Goal: Check status: Check status

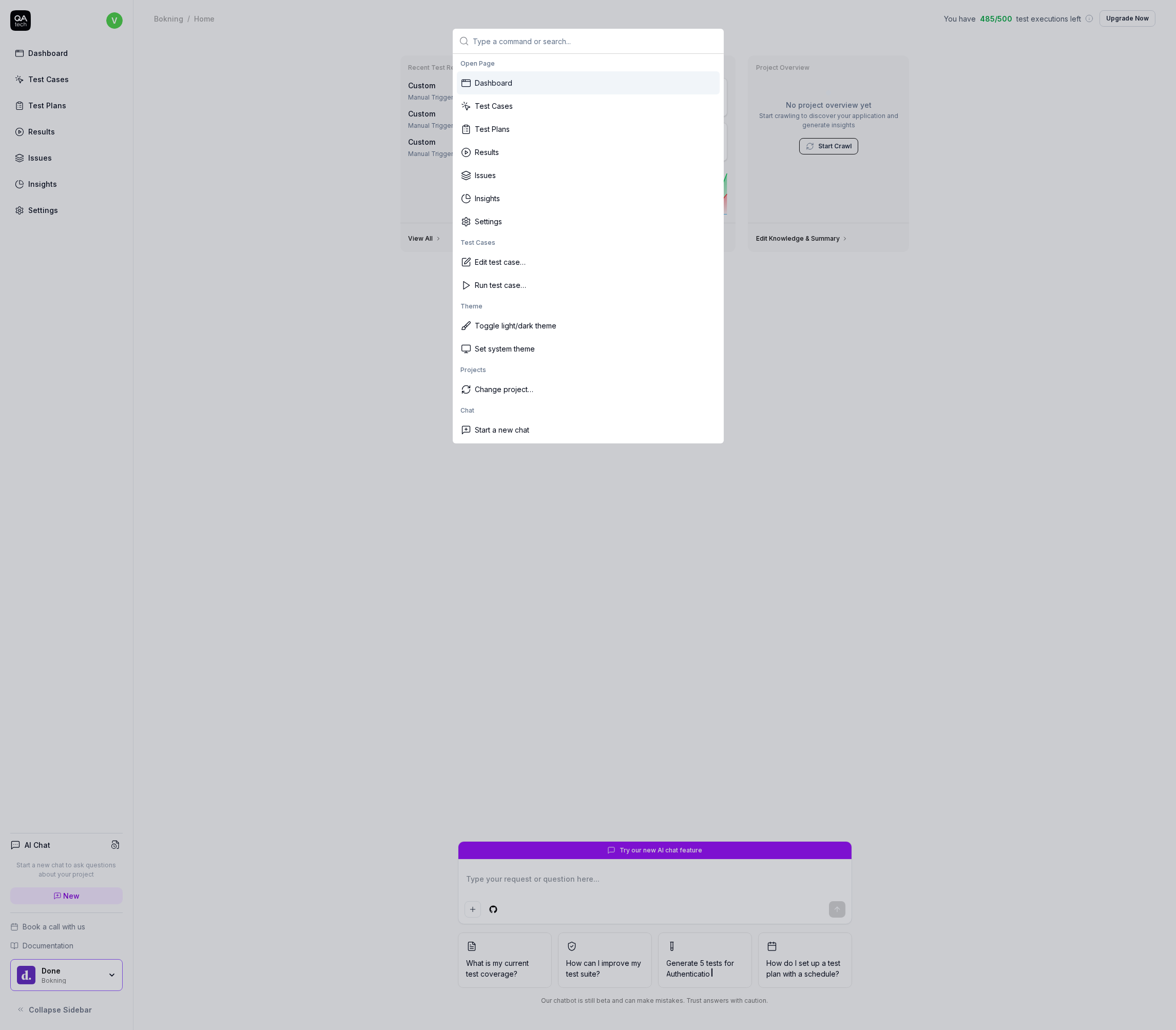
type textarea "*"
type input "i"
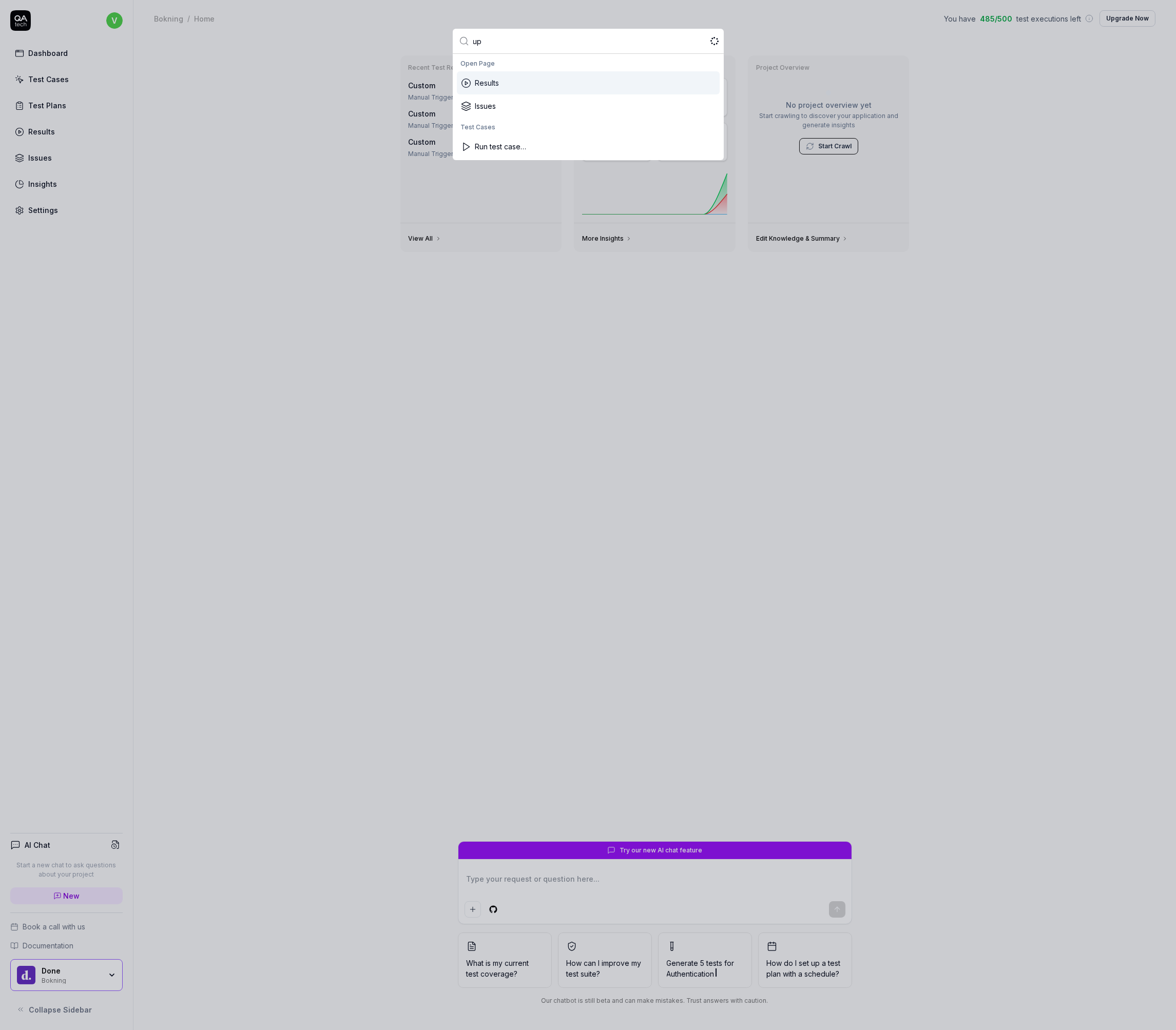
type input "ups"
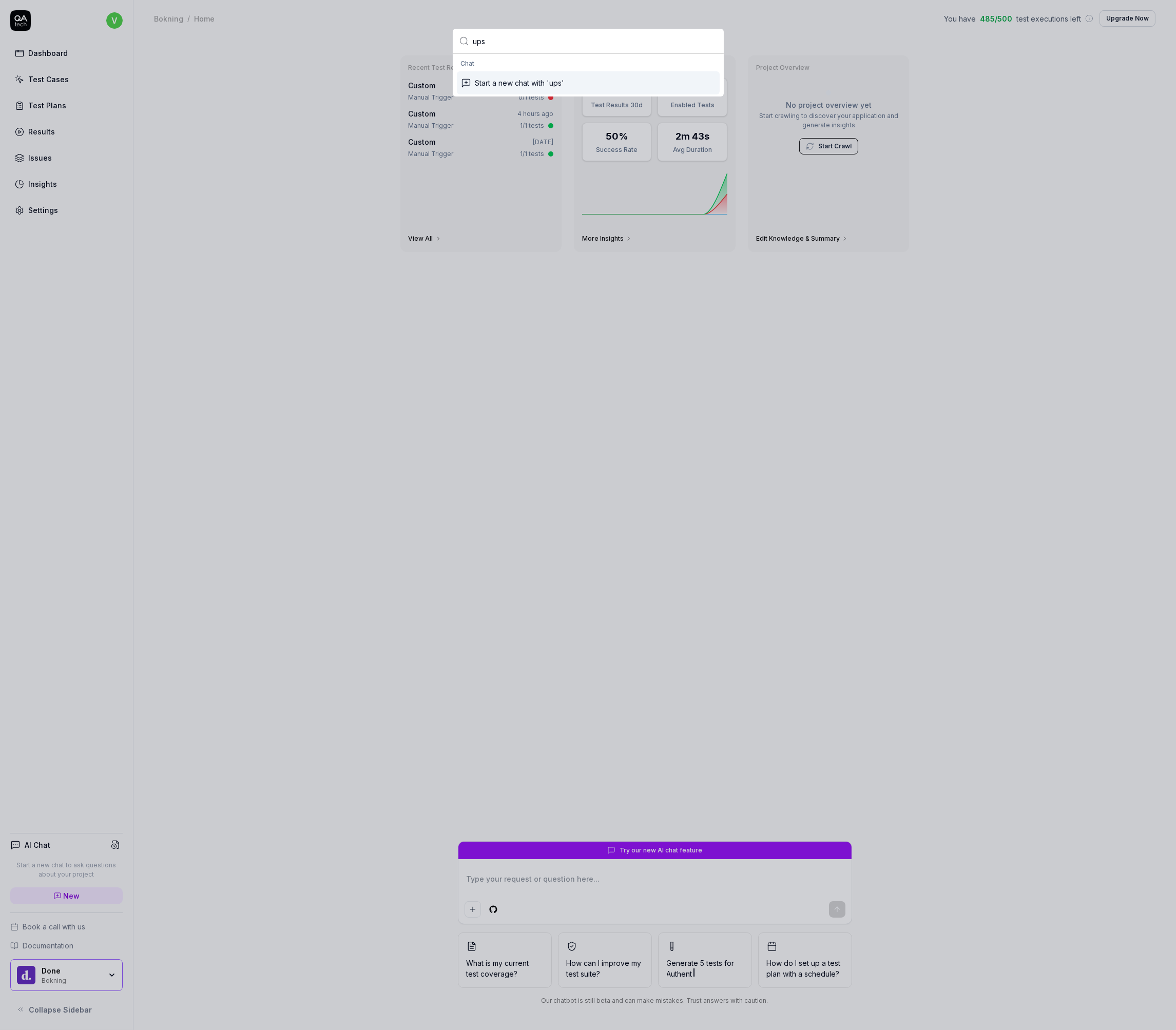
type textarea "*"
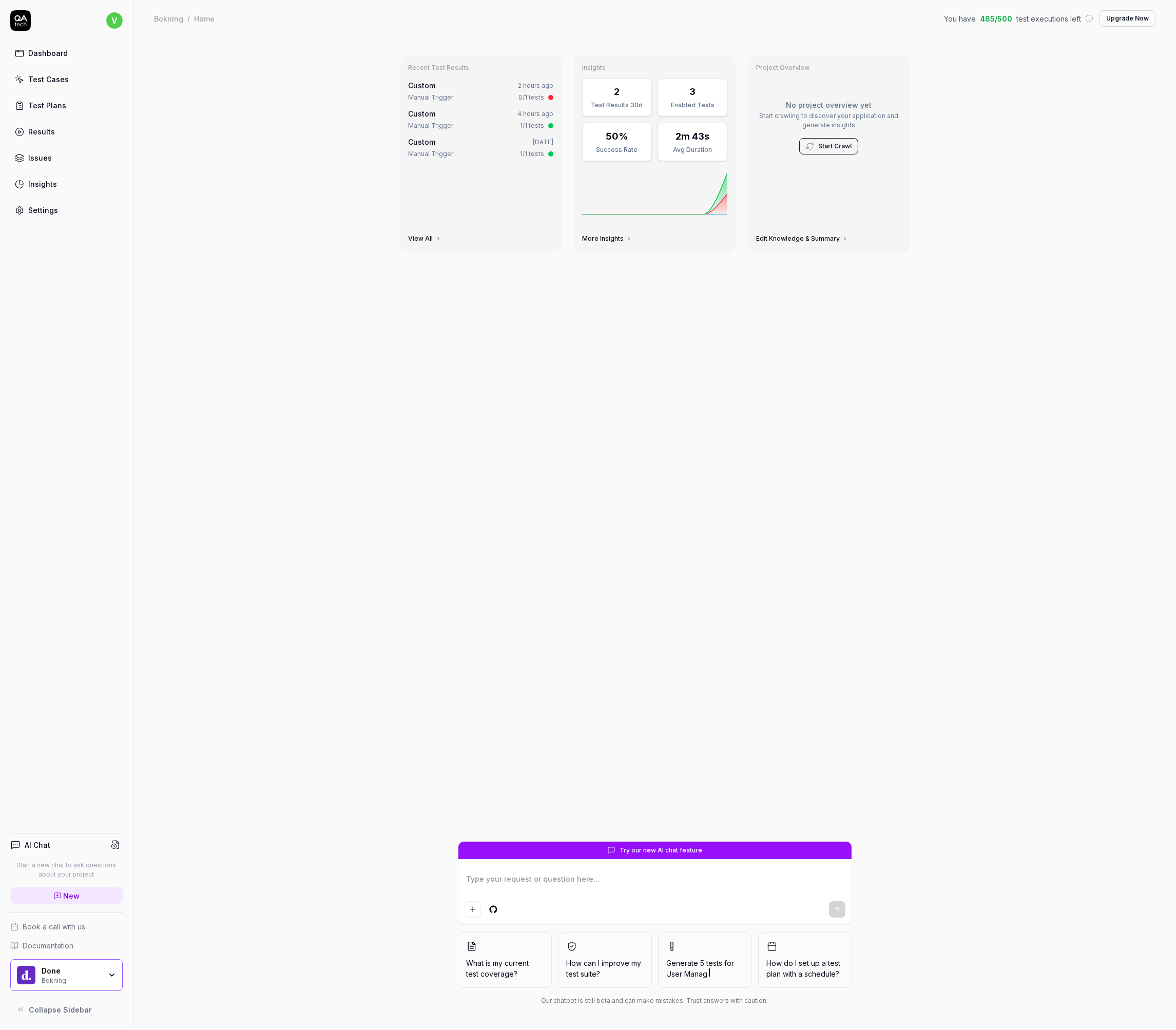
click at [112, 28] on html "v Dashboard Test Cases Test Plans Results Issues Insights Settings AI Chat Star…" at bounding box center [588, 515] width 1176 height 1030
click at [80, 116] on span "Sign out" at bounding box center [71, 114] width 108 height 11
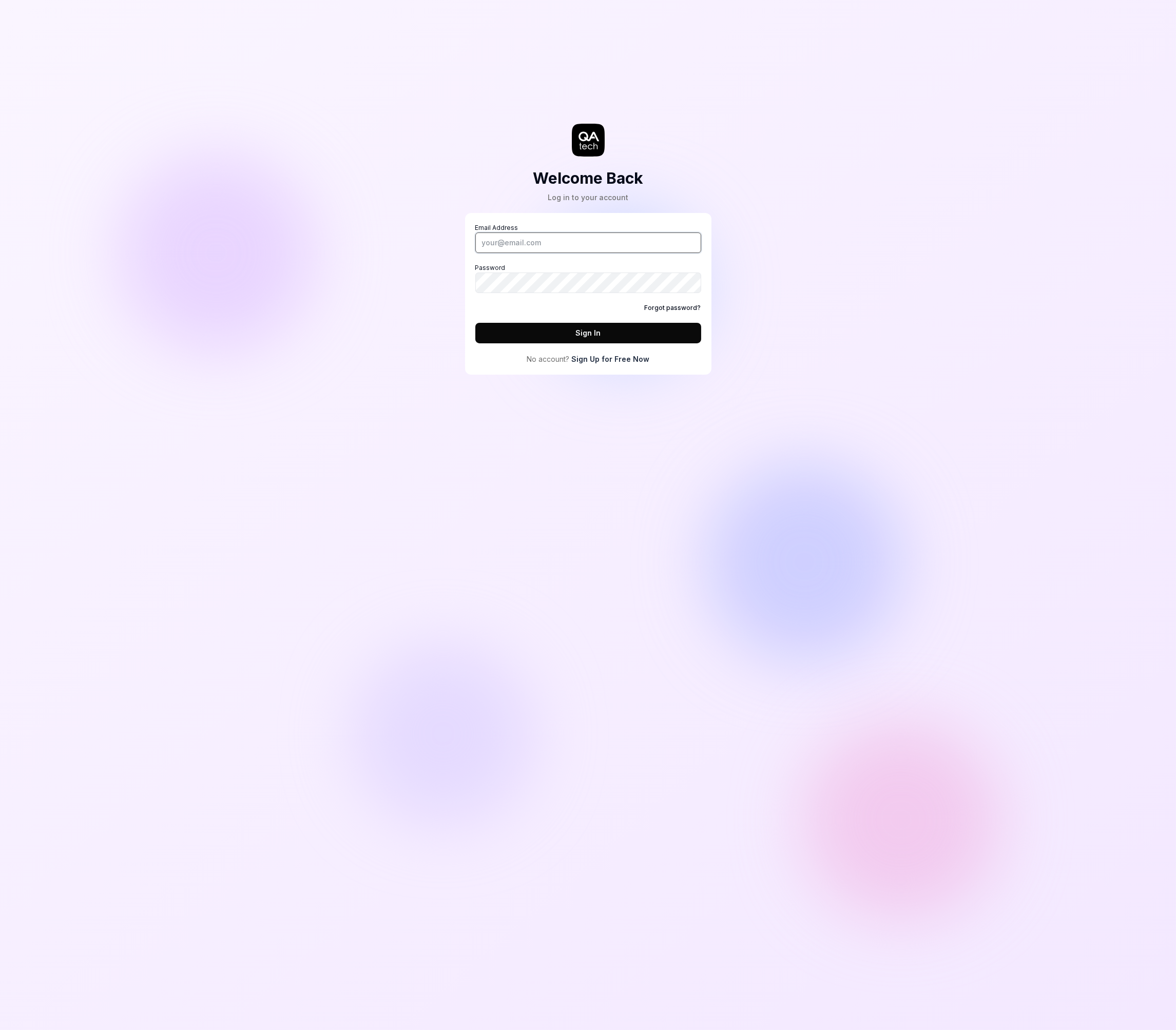
click at [577, 242] on input "Email Address" at bounding box center [588, 243] width 226 height 20
click at [511, 245] on input "Email Address" at bounding box center [588, 243] width 226 height 20
click at [0, 1030] on com-1password-button at bounding box center [0, 1030] width 0 height 0
type input "daniel@qa.tech"
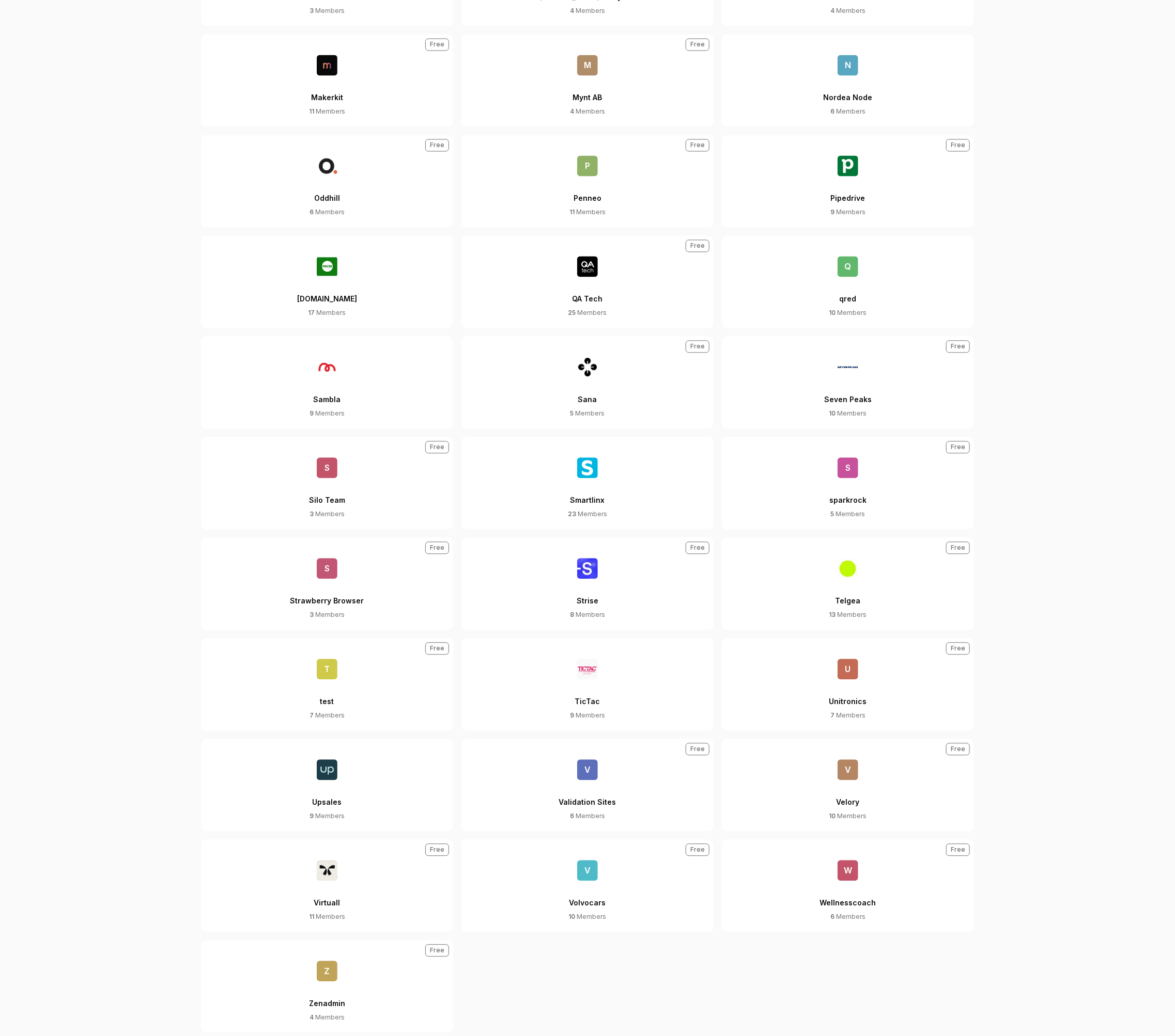
scroll to position [1422, 0]
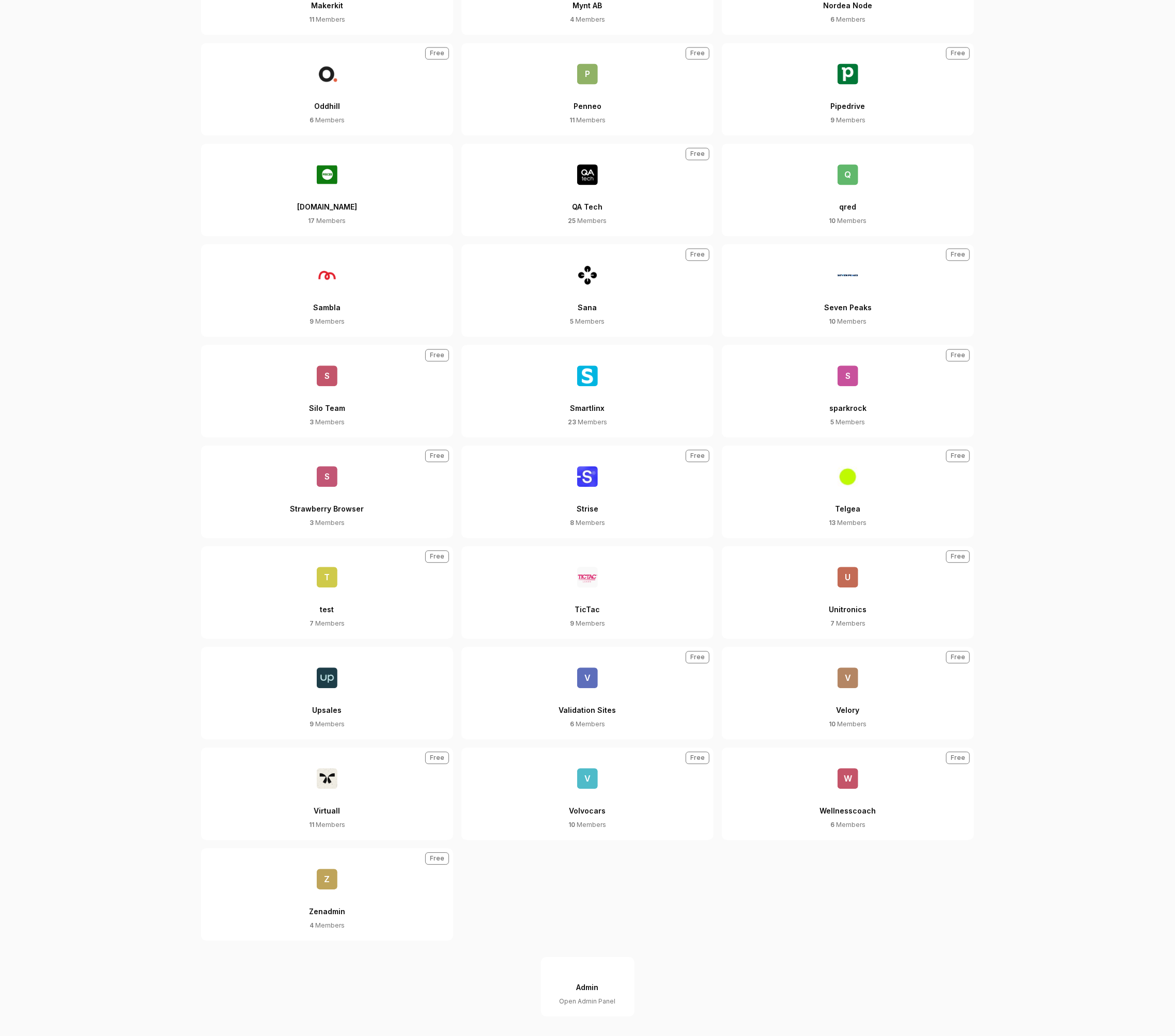
click at [325, 674] on img at bounding box center [327, 678] width 21 height 21
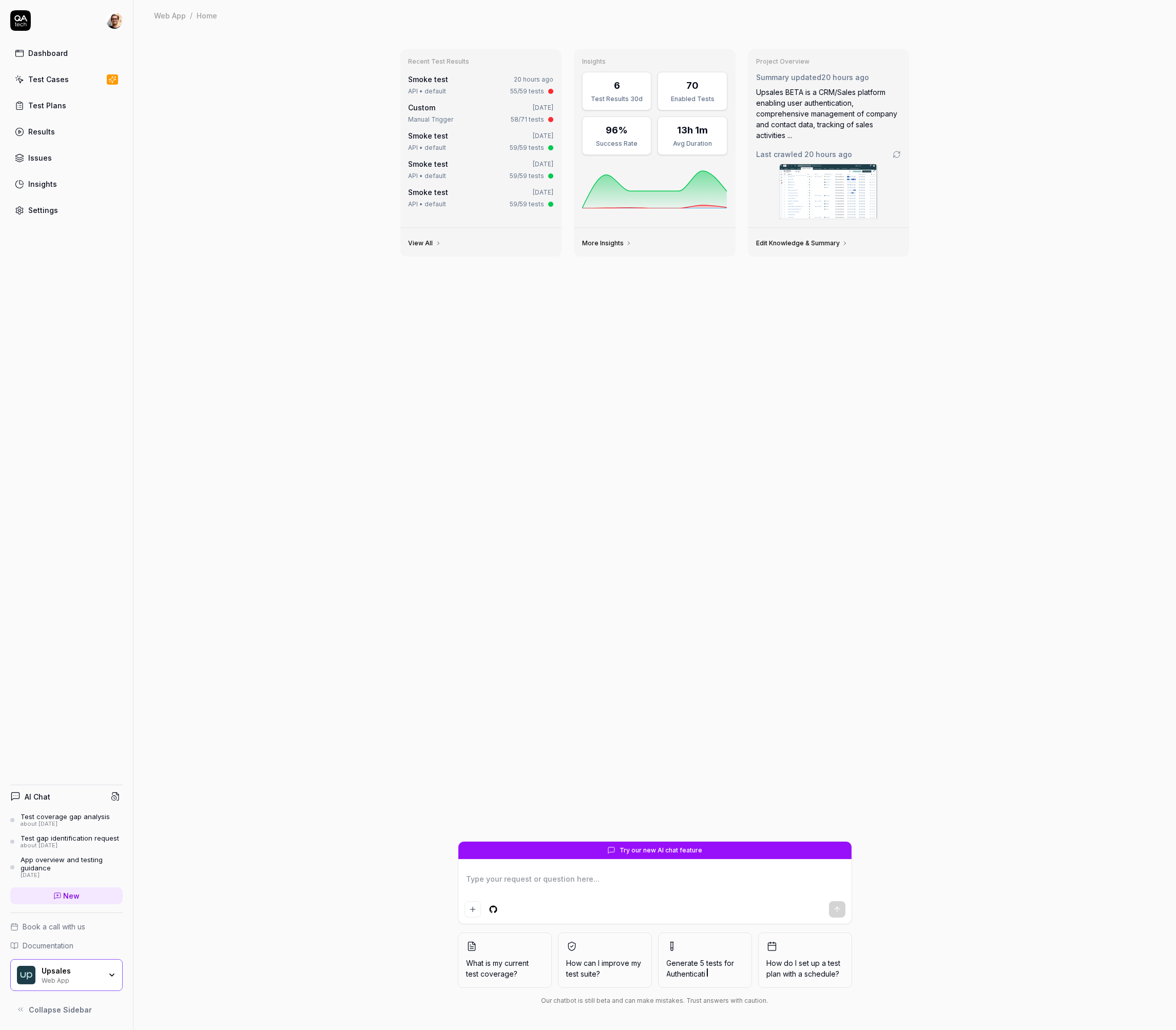
type textarea "*"
click at [67, 132] on link "Results" at bounding box center [66, 131] width 112 height 20
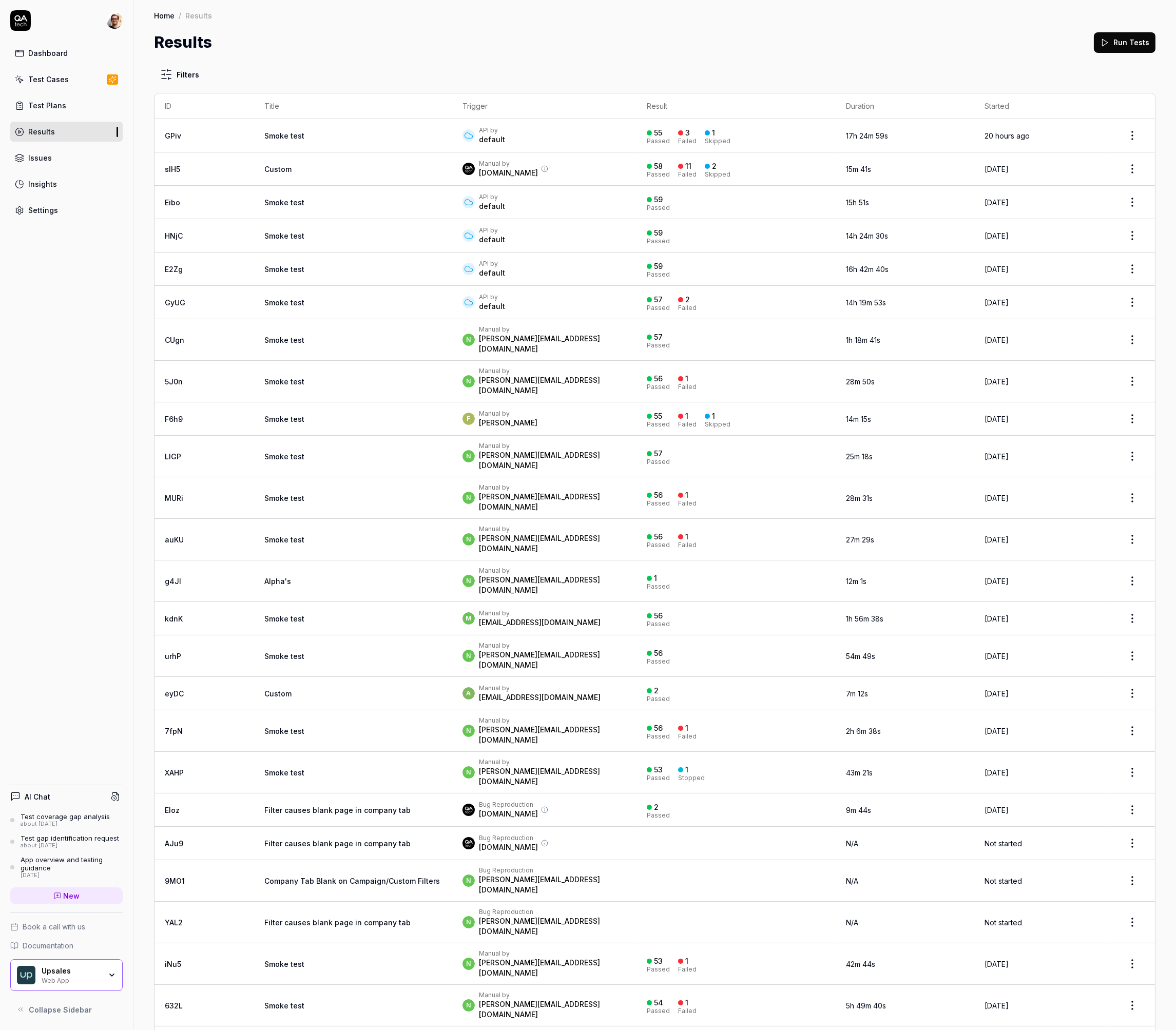
click at [296, 198] on td "Smoke test" at bounding box center [353, 202] width 198 height 33
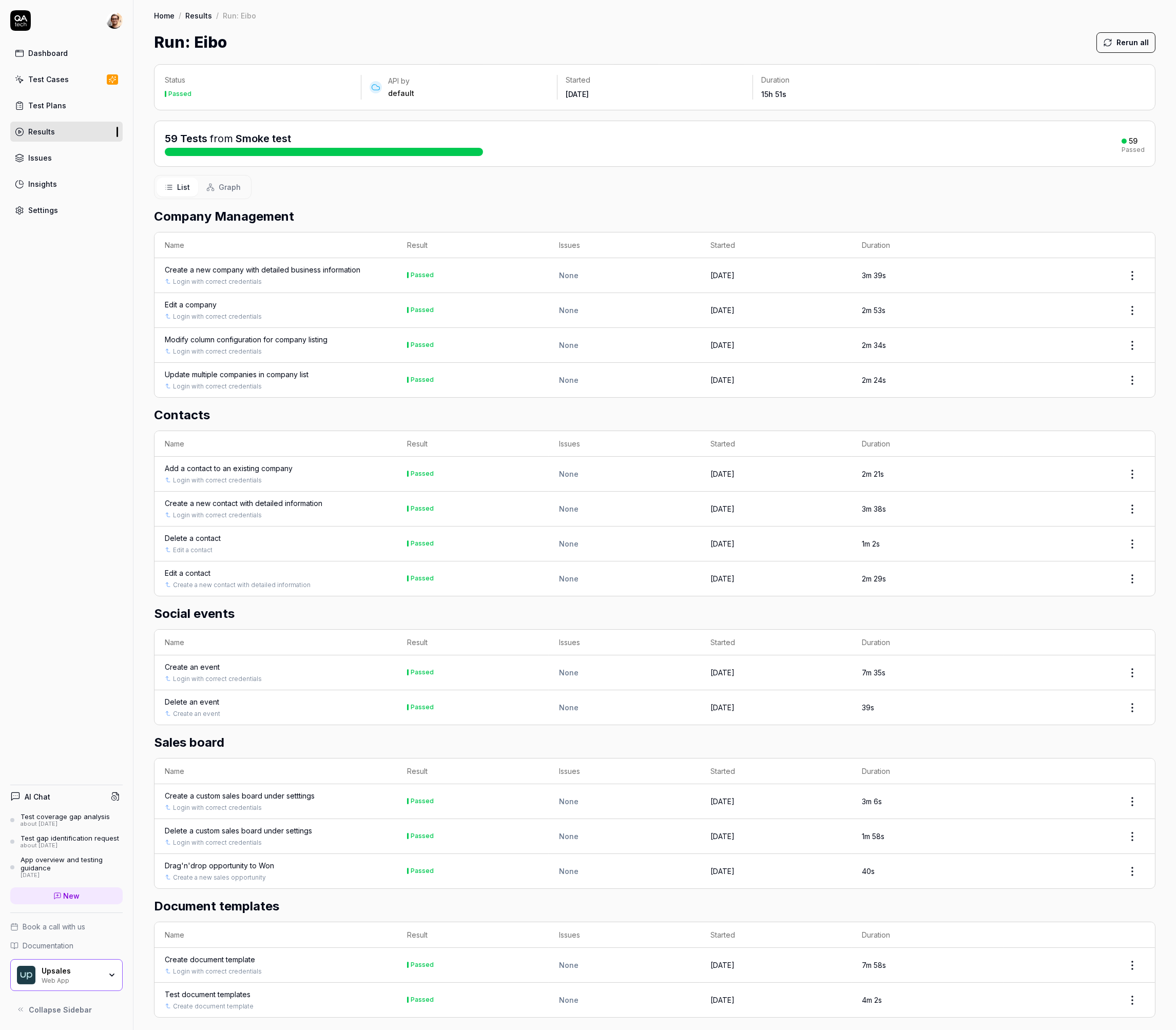
click at [225, 189] on span "Graph" at bounding box center [230, 187] width 22 height 11
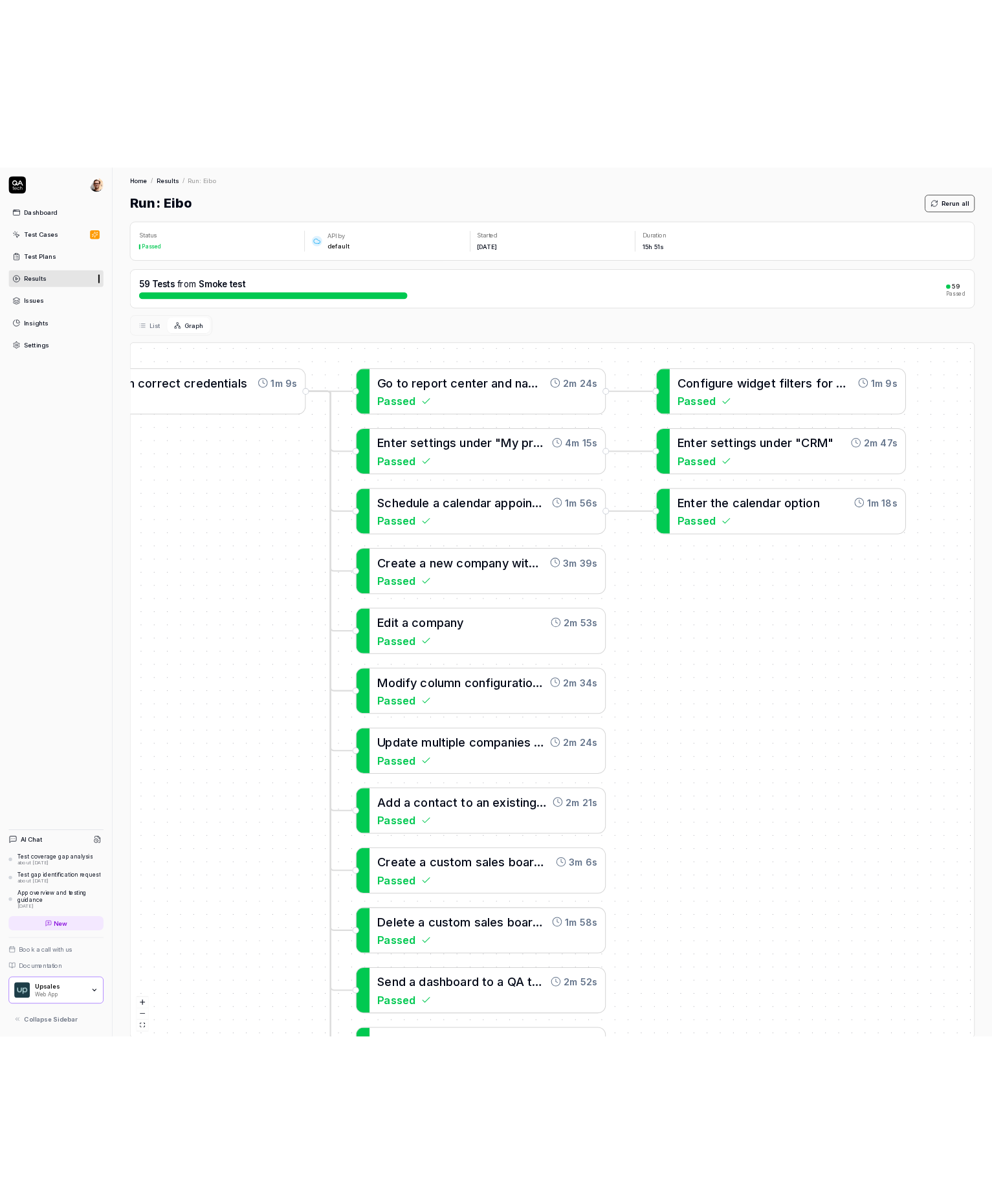
scroll to position [3, 0]
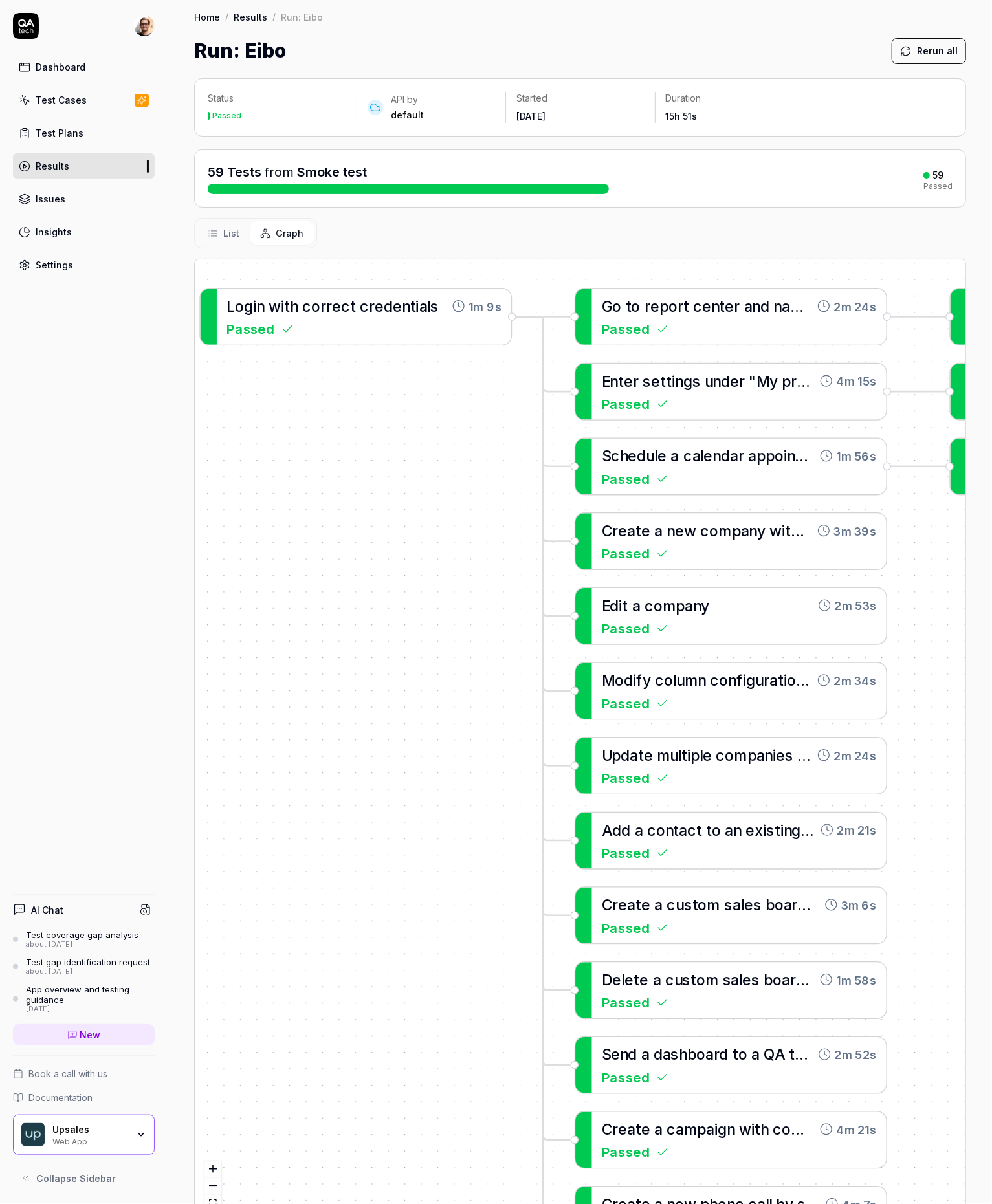
drag, startPoint x: 453, startPoint y: 516, endPoint x: 487, endPoint y: 491, distance: 42.2
click at [487, 491] on div "C r e a t e a n e w c o m p a n y w i t h d e t a i l e d b u s i n e s s i n f…" at bounding box center [579, 741] width 771 height 962
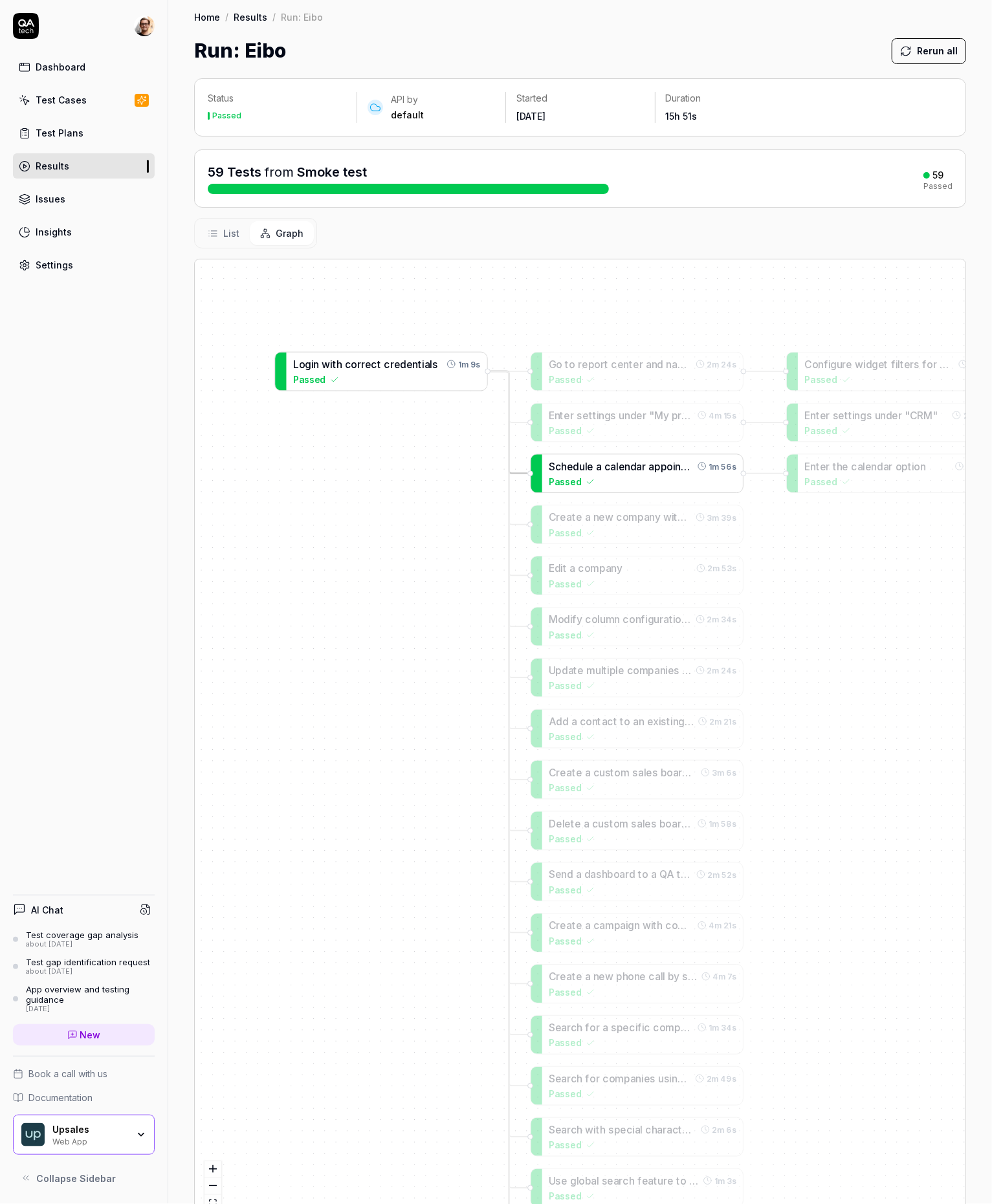
drag, startPoint x: 844, startPoint y: 467, endPoint x: 654, endPoint y: 462, distance: 190.1
click at [708, 464] on time "1m 56s" at bounding box center [721, 467] width 27 height 12
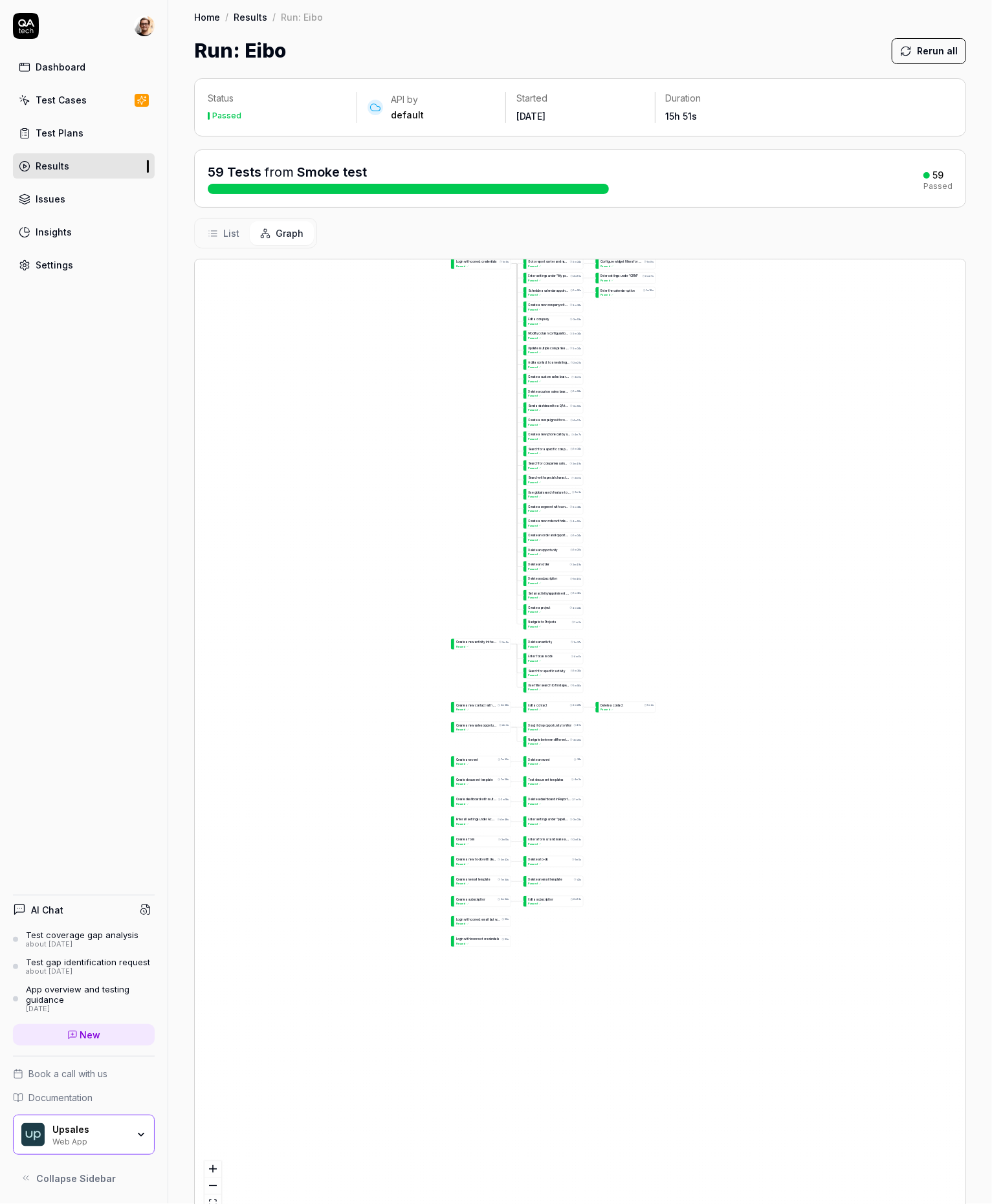
drag, startPoint x: 699, startPoint y: 550, endPoint x: 640, endPoint y: 447, distance: 118.7
click at [640, 447] on div "C r e a t e a n e w c o m p a n y w i t h d e t a i l e d b u s i n e s s i n f…" at bounding box center [579, 741] width 771 height 962
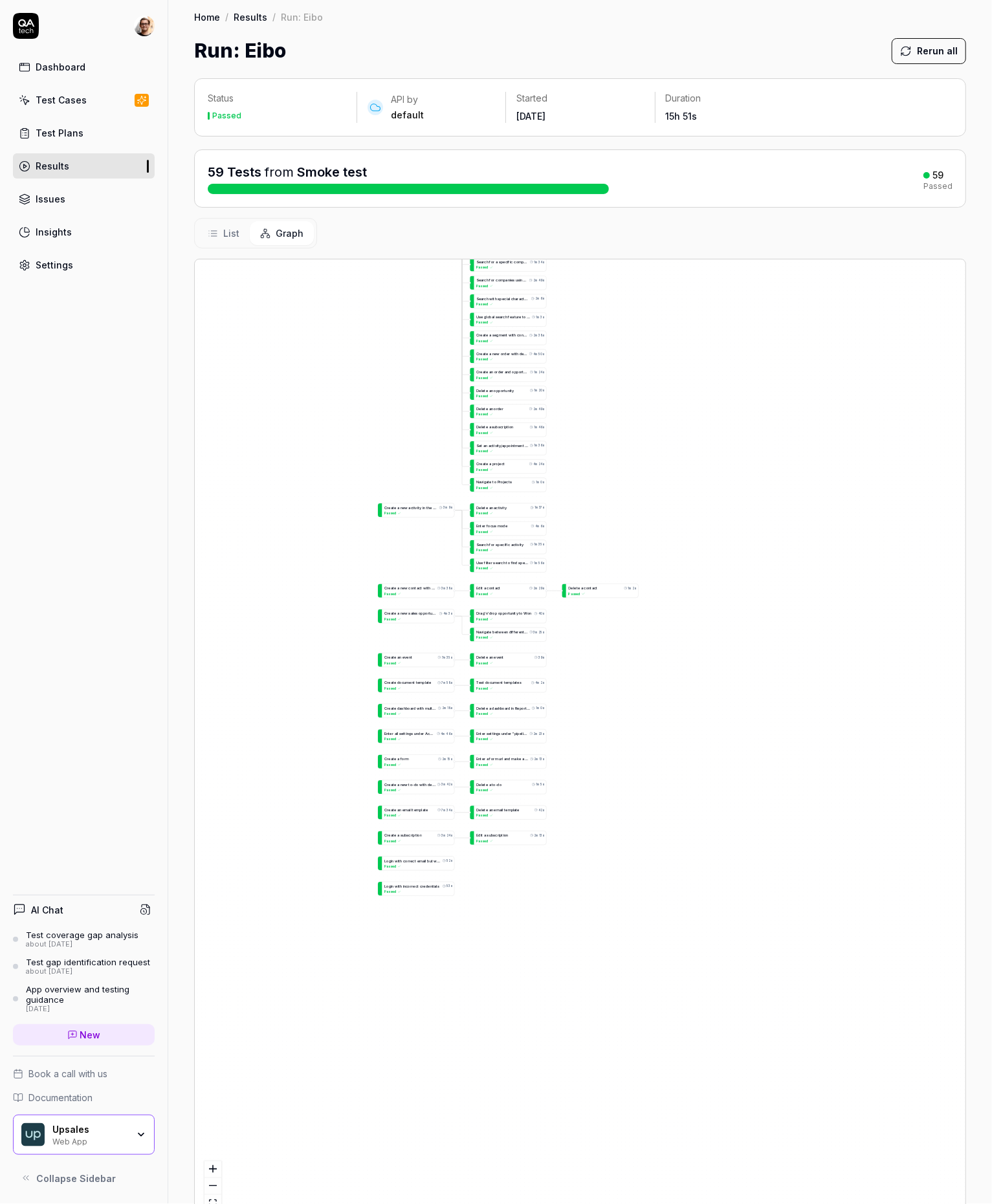
drag, startPoint x: 621, startPoint y: 564, endPoint x: 591, endPoint y: 636, distance: 78.0
click at [597, 368] on div "C r e a t e a n e w c o m p a n y w i t h d e t a i l e d b u s i n e s s i n f…" at bounding box center [579, 741] width 771 height 962
